Goal: Information Seeking & Learning: Learn about a topic

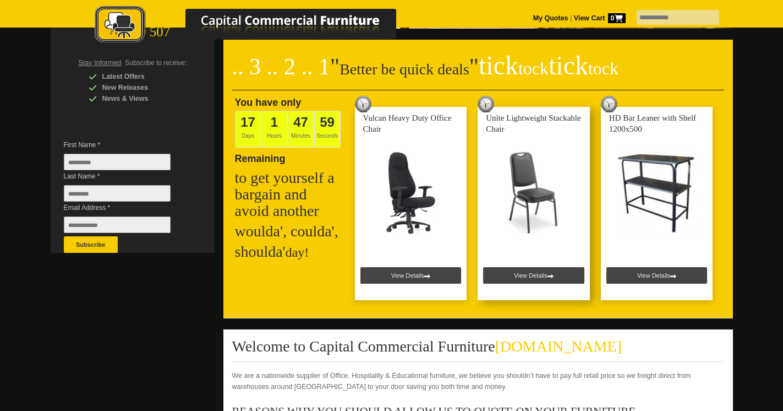
scroll to position [238, 0]
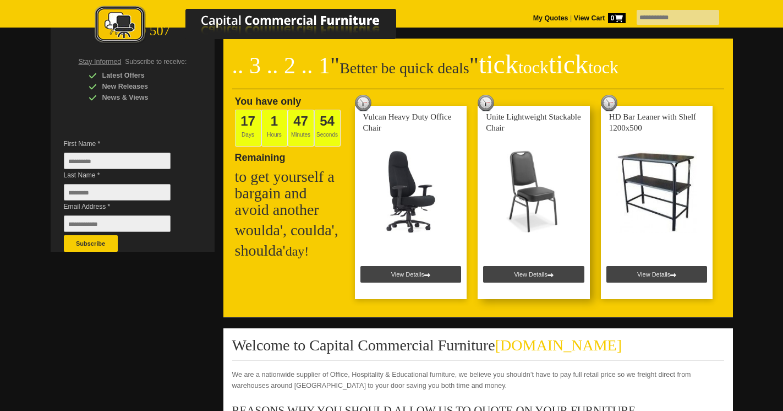
click at [531, 270] on link at bounding box center [534, 202] width 112 height 193
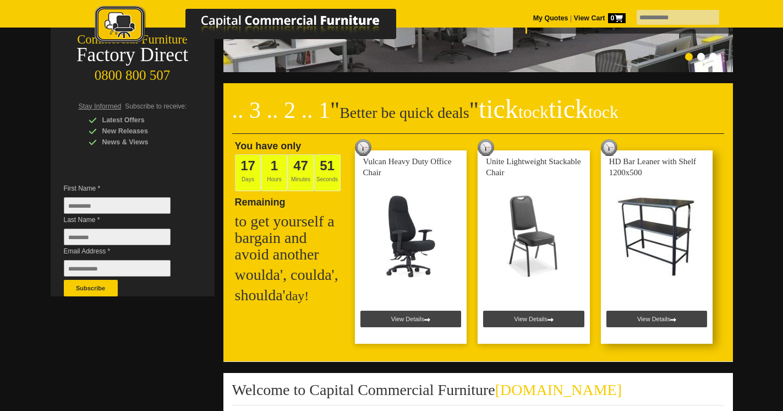
scroll to position [185, 0]
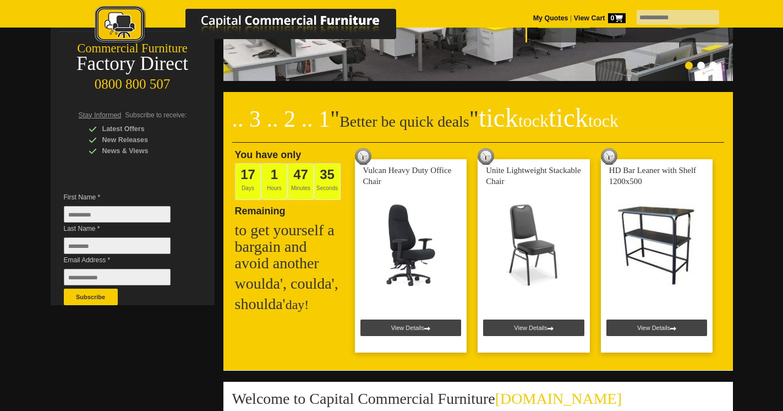
click at [230, 23] on img at bounding box center [256, 26] width 385 height 40
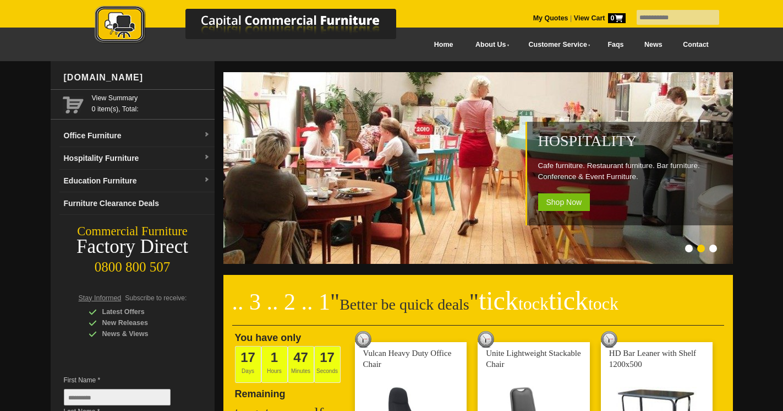
scroll to position [0, 0]
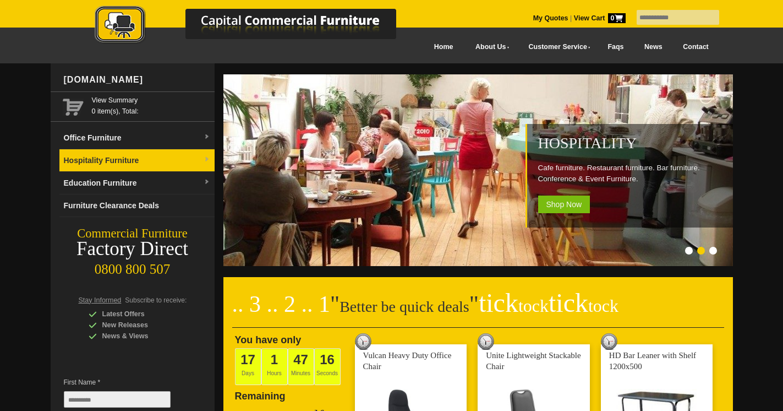
click at [117, 164] on link "Hospitality Furniture" at bounding box center [136, 160] width 155 height 23
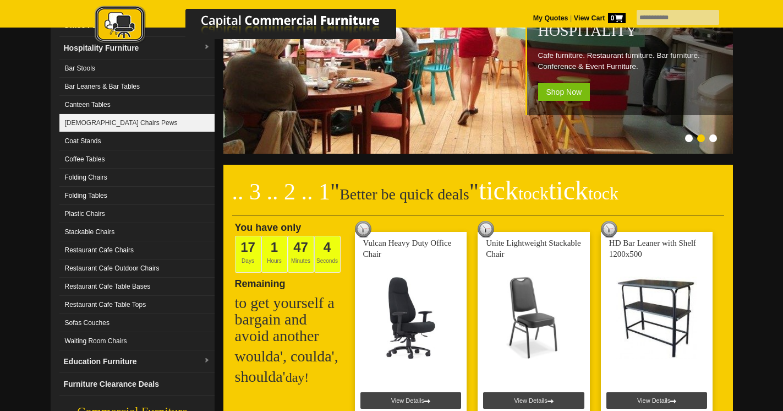
scroll to position [112, 0]
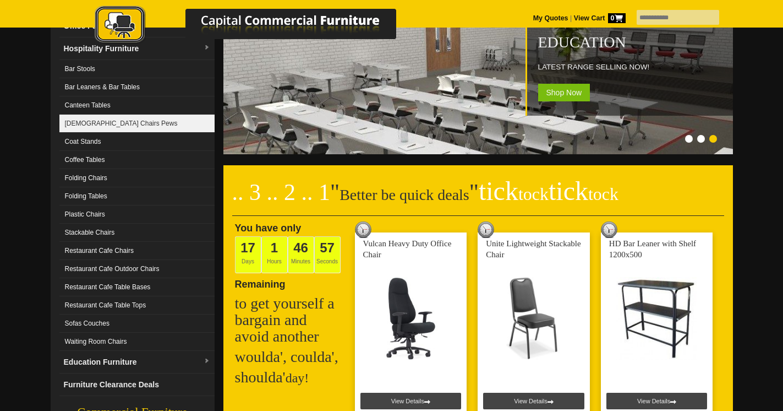
click at [106, 230] on link "Stackable Chairs" at bounding box center [136, 233] width 155 height 18
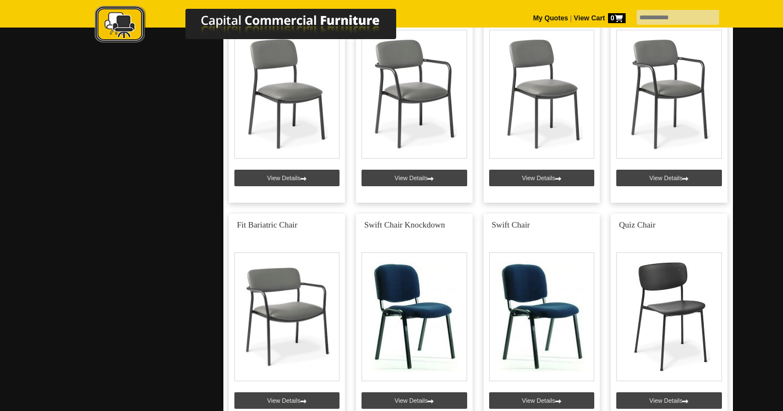
scroll to position [1413, 0]
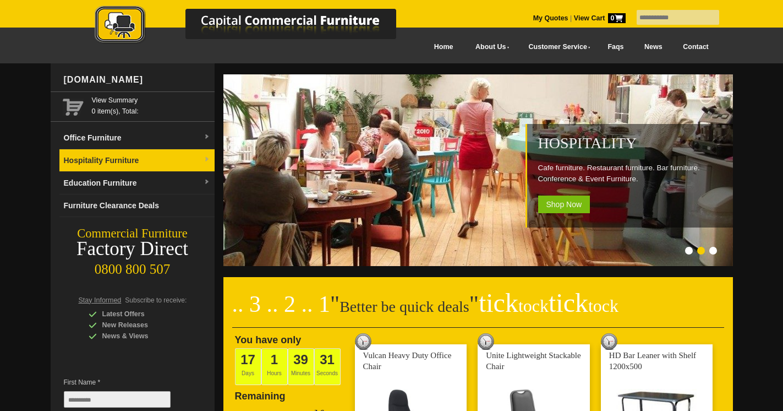
click at [138, 155] on link "Hospitality Furniture" at bounding box center [136, 160] width 155 height 23
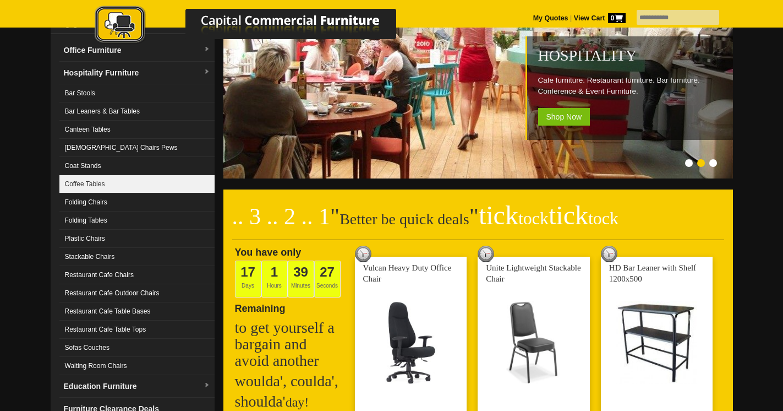
scroll to position [91, 0]
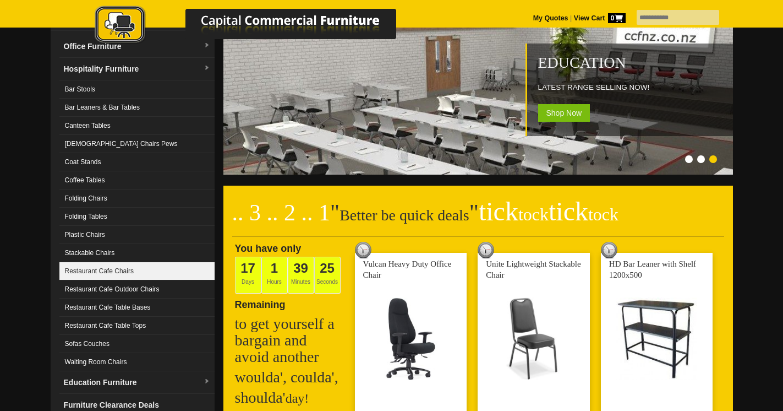
click at [115, 274] on link "Restaurant Cafe Chairs" at bounding box center [136, 271] width 155 height 18
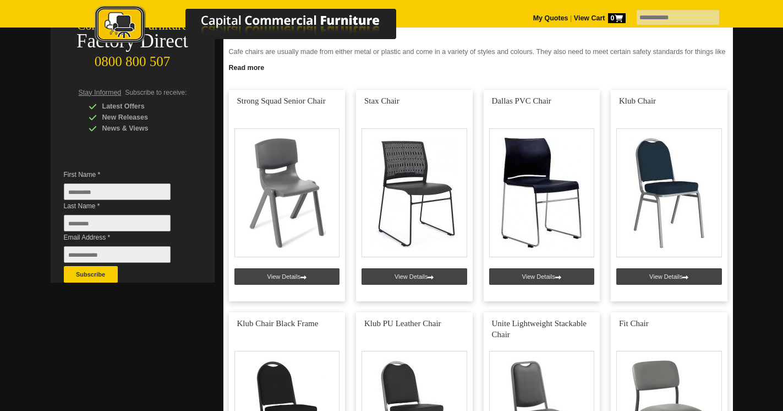
scroll to position [206, 0]
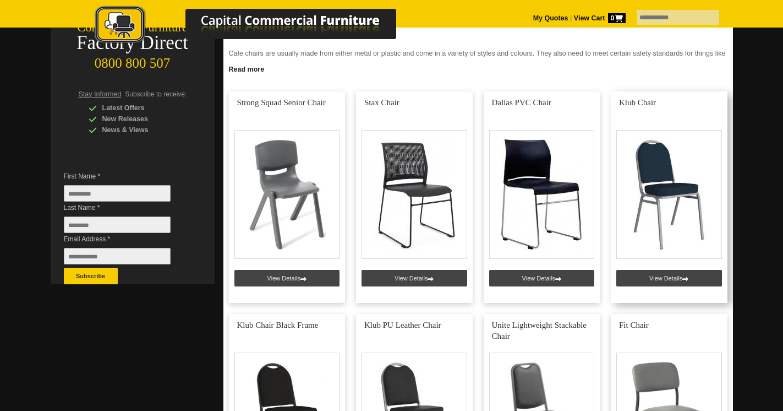
click at [667, 194] on link at bounding box center [669, 196] width 117 height 211
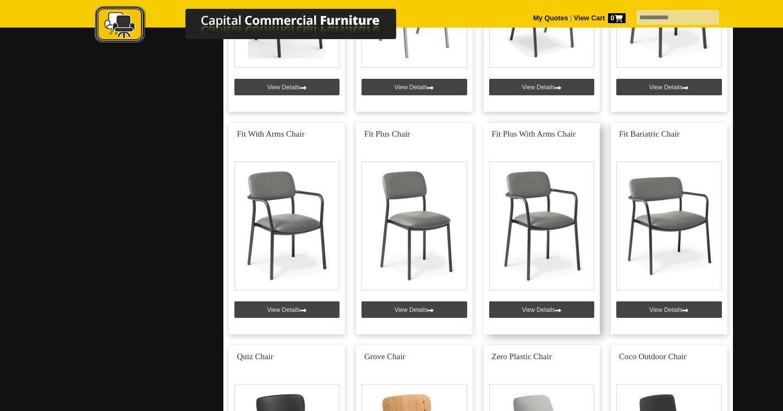
scroll to position [620, 0]
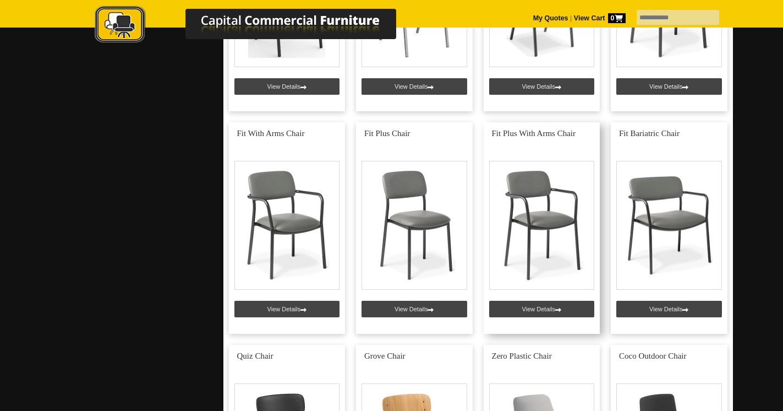
click at [544, 209] on link at bounding box center [542, 227] width 117 height 211
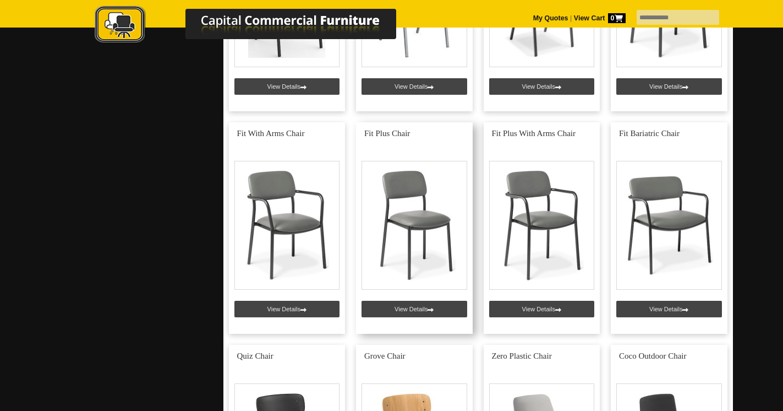
click at [412, 206] on link at bounding box center [414, 227] width 117 height 211
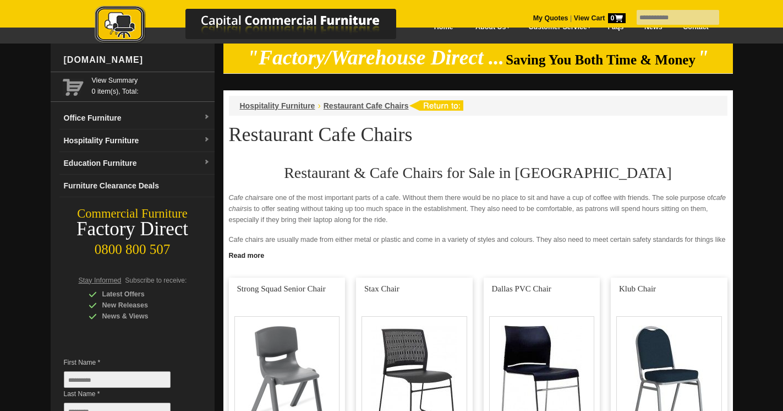
scroll to position [0, 0]
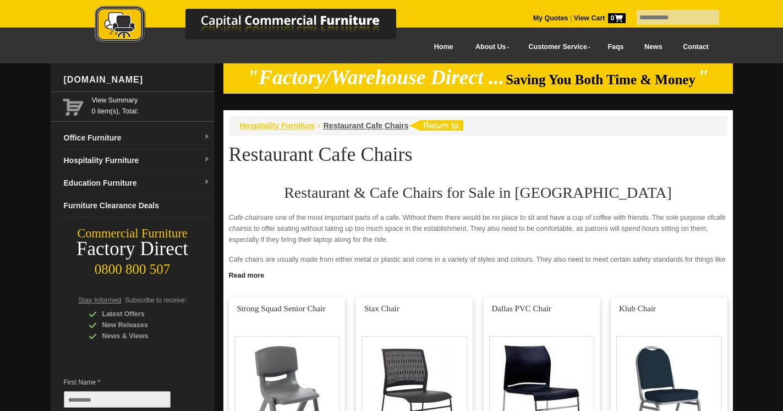
click at [290, 127] on span "Hospitality Furniture" at bounding box center [277, 125] width 75 height 9
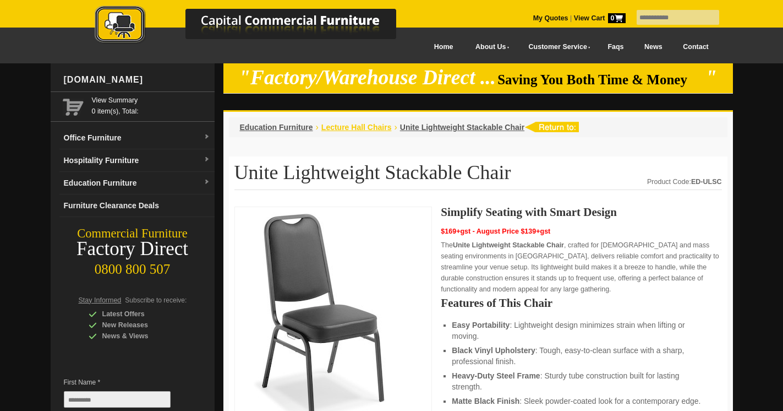
click at [352, 127] on span "Lecture Hall Chairs" at bounding box center [357, 127] width 70 height 9
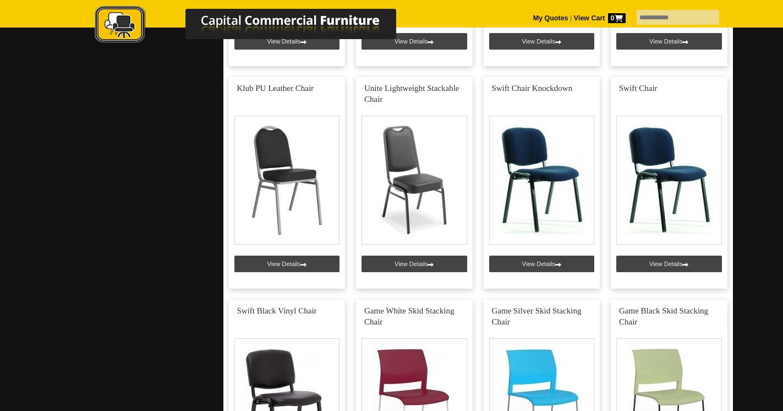
scroll to position [886, 0]
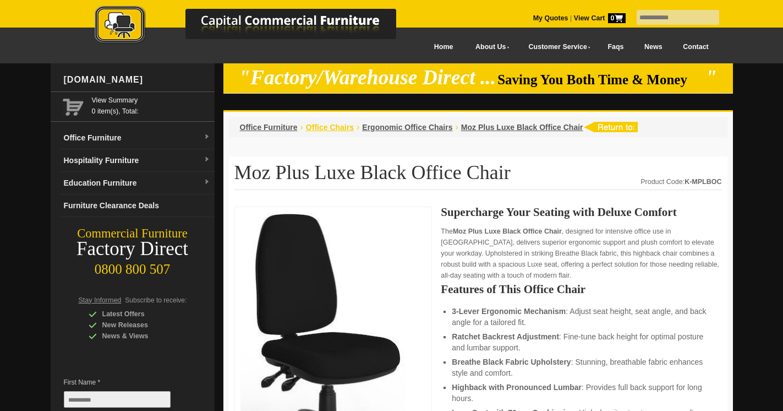
click at [320, 129] on span "Office Chairs" at bounding box center [330, 127] width 48 height 9
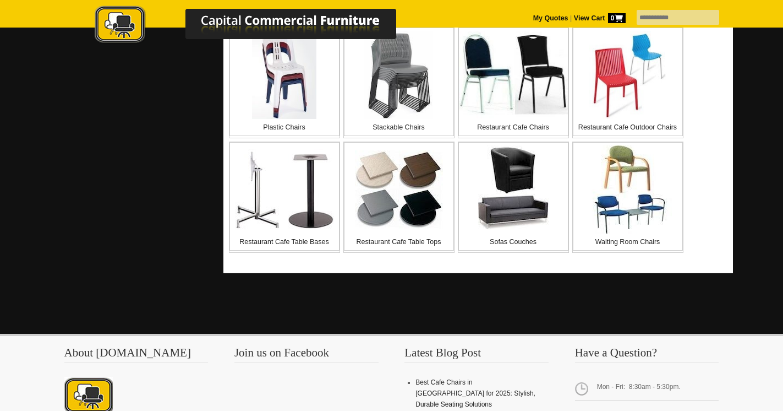
scroll to position [500, 0]
